Goal: Find specific page/section: Find specific page/section

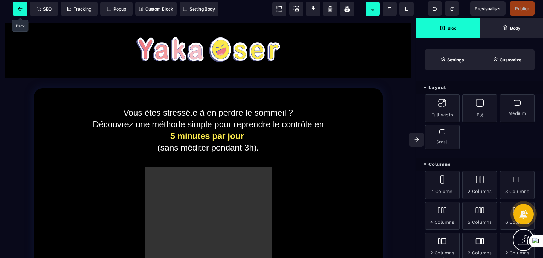
click at [17, 7] on span at bounding box center [20, 9] width 14 height 14
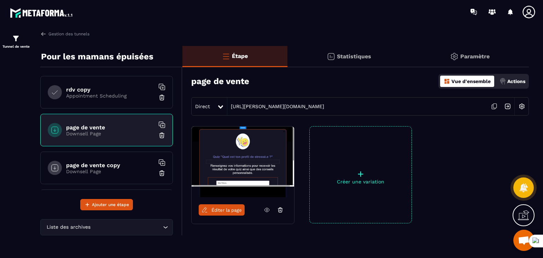
click at [99, 162] on h6 "page de vente copy" at bounding box center [110, 165] width 88 height 7
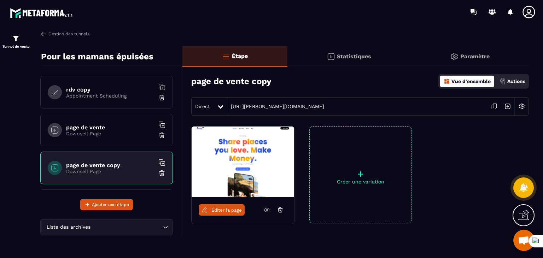
click at [246, 155] on img at bounding box center [243, 162] width 103 height 71
click at [223, 169] on img at bounding box center [243, 162] width 103 height 71
click at [219, 208] on span "Éditer la page" at bounding box center [226, 210] width 30 height 5
